Goal: Find specific page/section: Find specific page/section

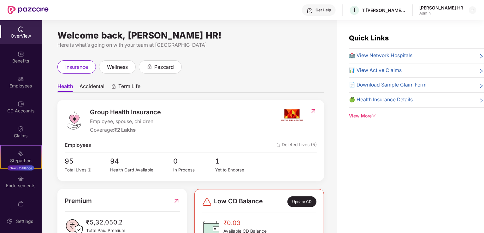
click at [16, 99] on div "CD Accounts" at bounding box center [21, 107] width 42 height 24
click at [16, 112] on div "CD Accounts" at bounding box center [21, 111] width 42 height 6
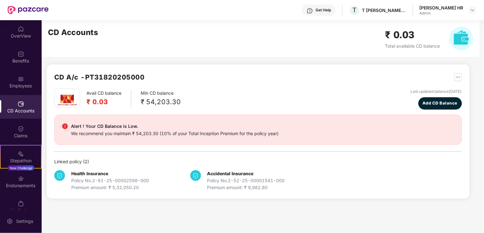
click at [17, 116] on div "CD Accounts" at bounding box center [21, 107] width 42 height 24
